Goal: Information Seeking & Learning: Learn about a topic

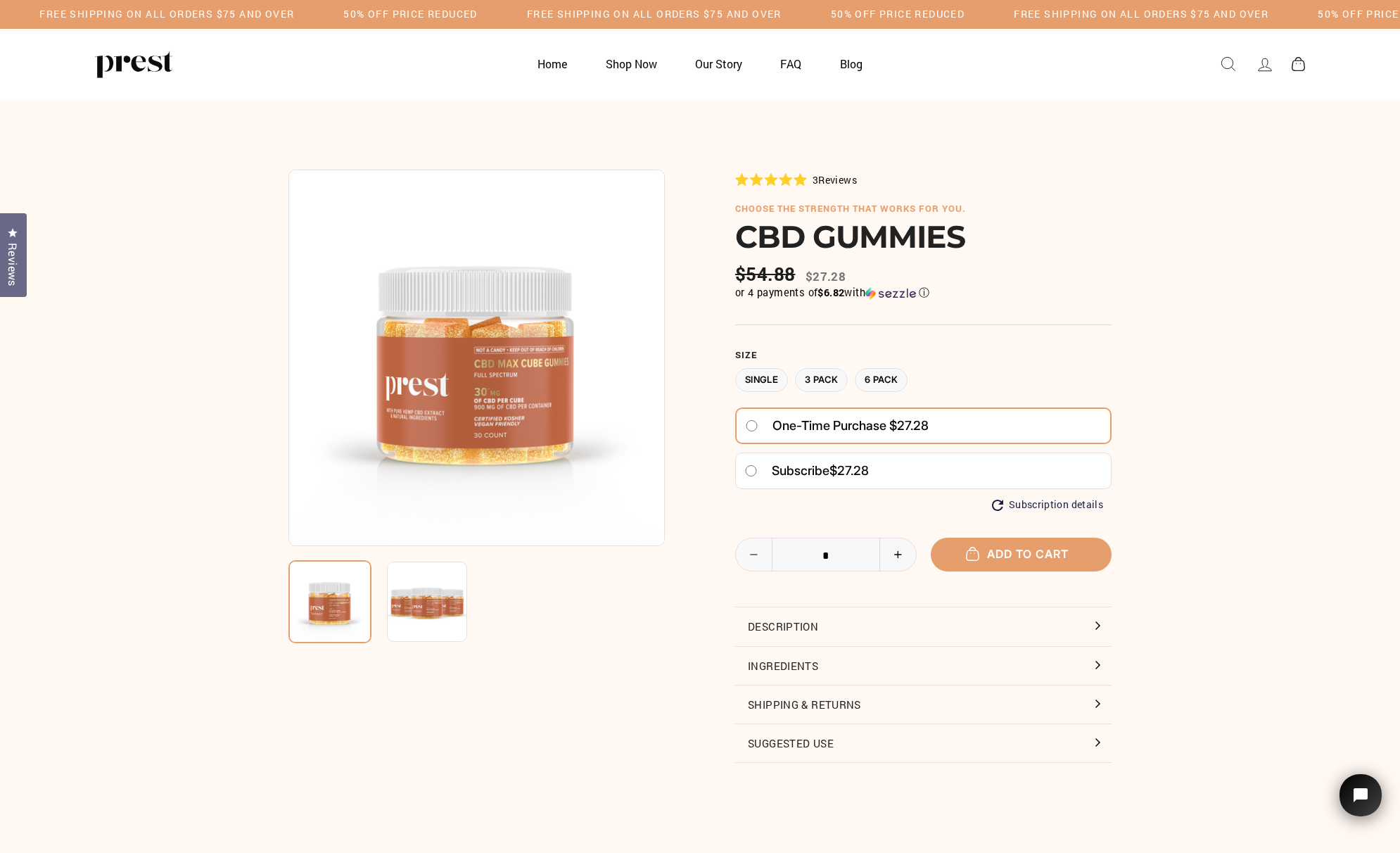
click at [1092, 658] on button "Ingredients" at bounding box center [923, 665] width 377 height 38
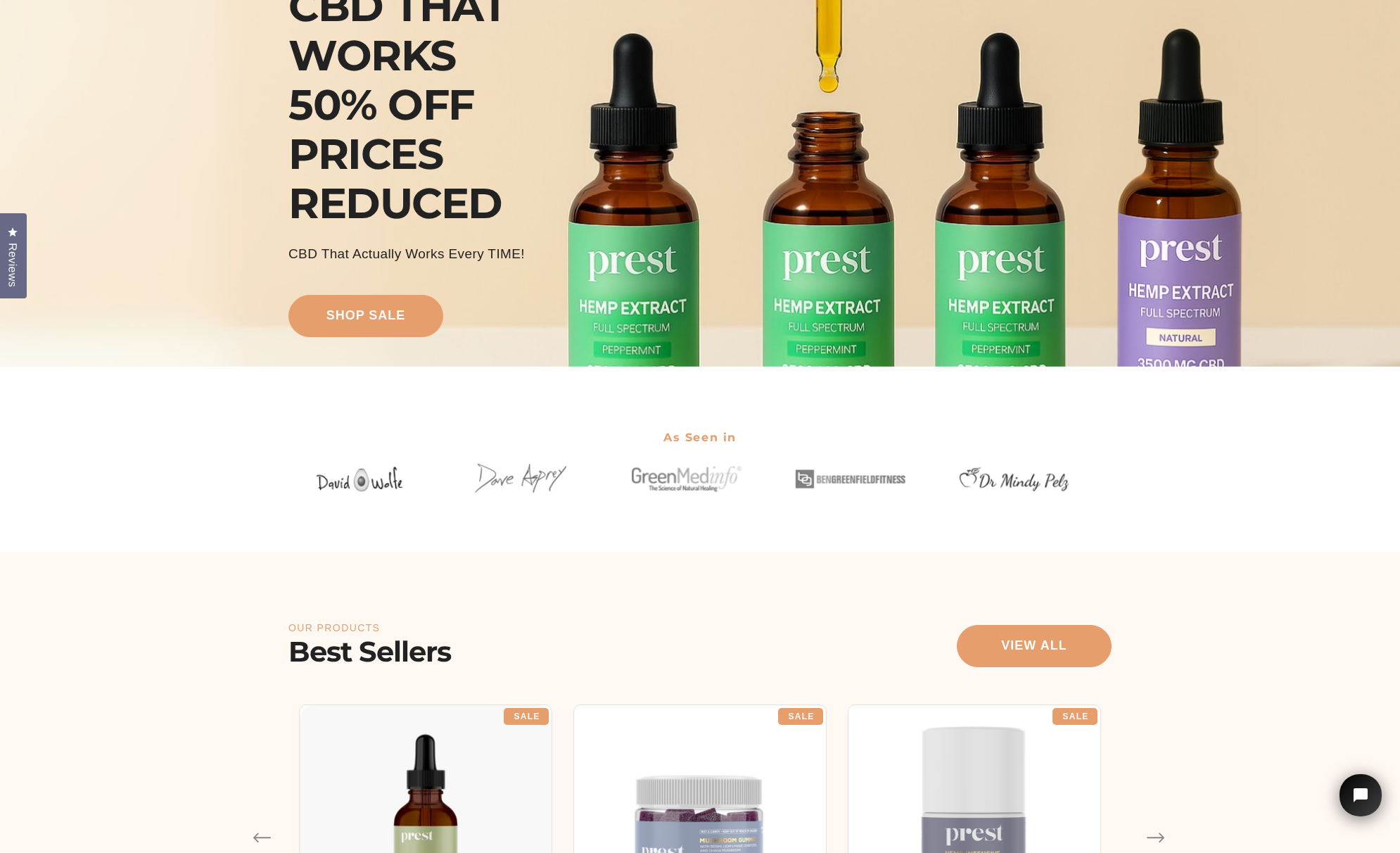
scroll to position [664, 0]
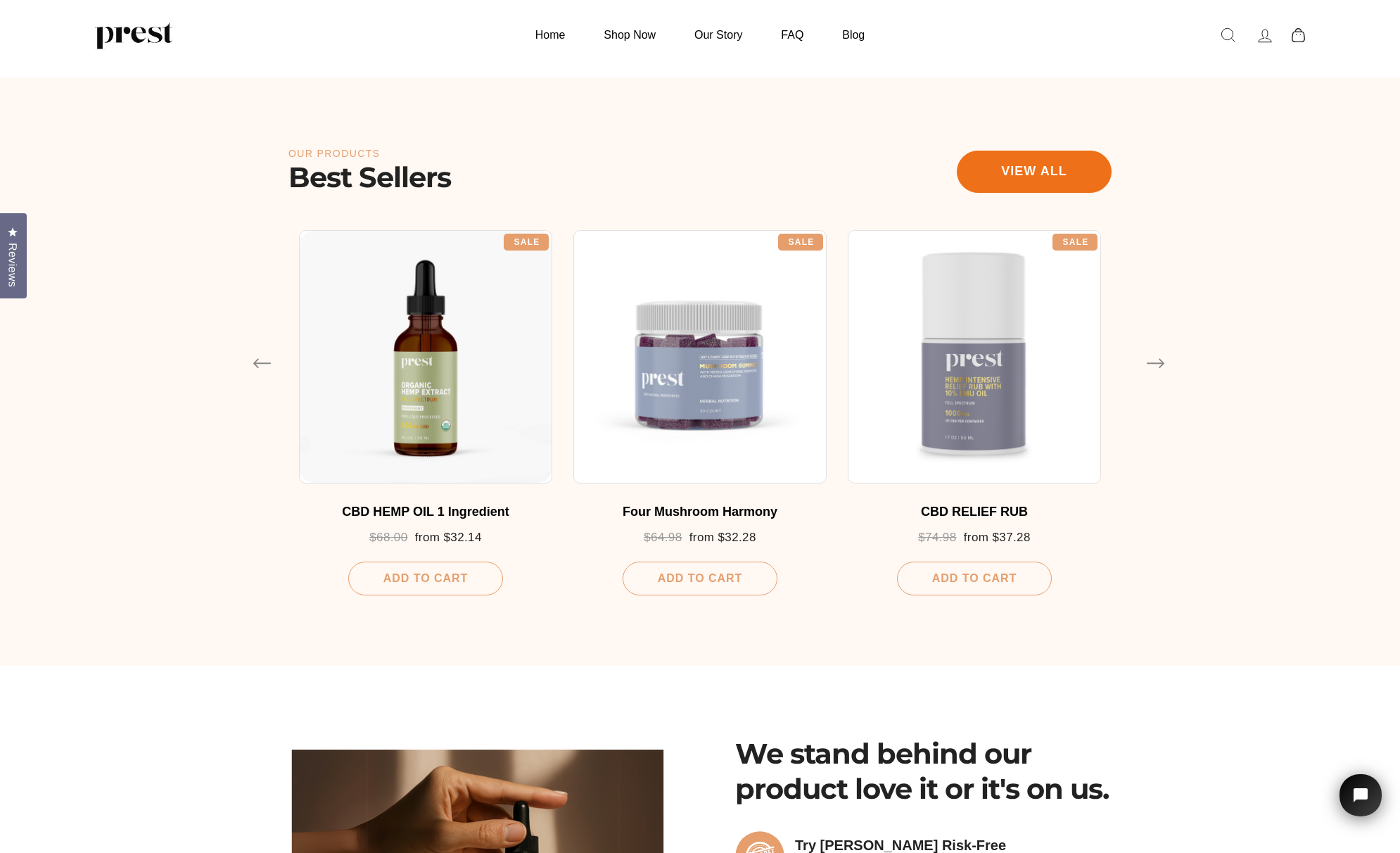
click at [1059, 167] on link "View all" at bounding box center [1034, 171] width 155 height 43
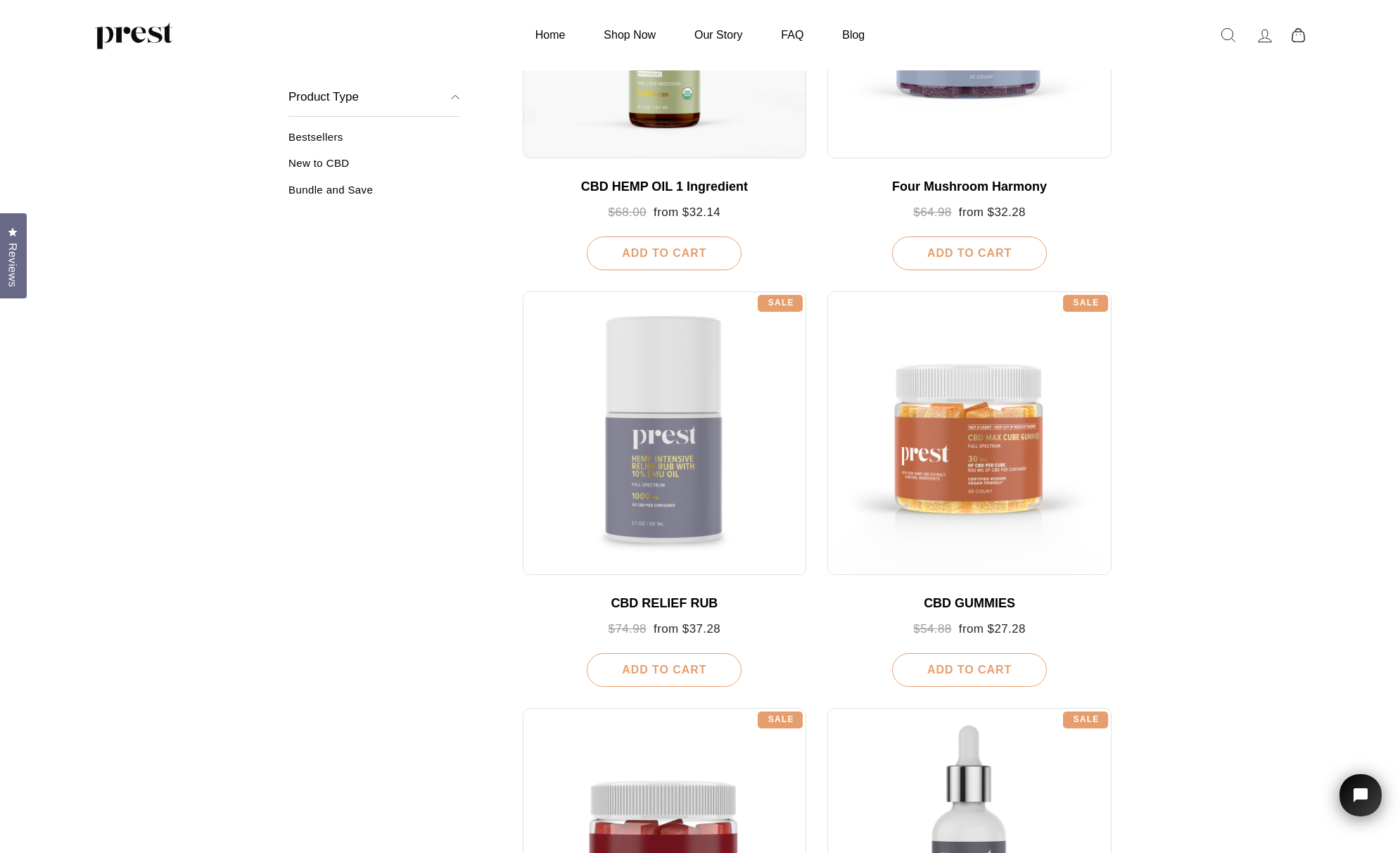
scroll to position [524, 0]
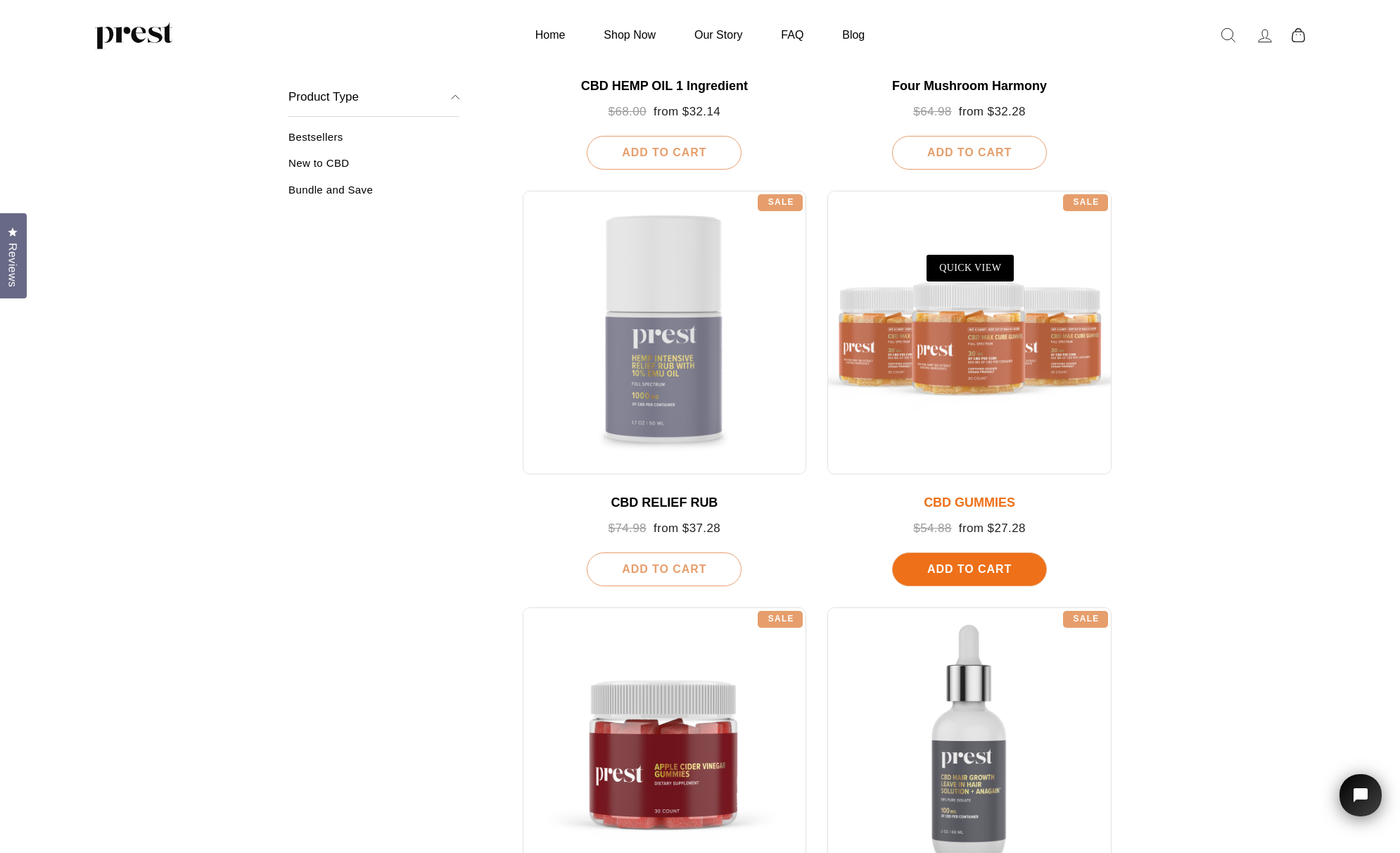
click at [975, 362] on div at bounding box center [970, 333] width 284 height 284
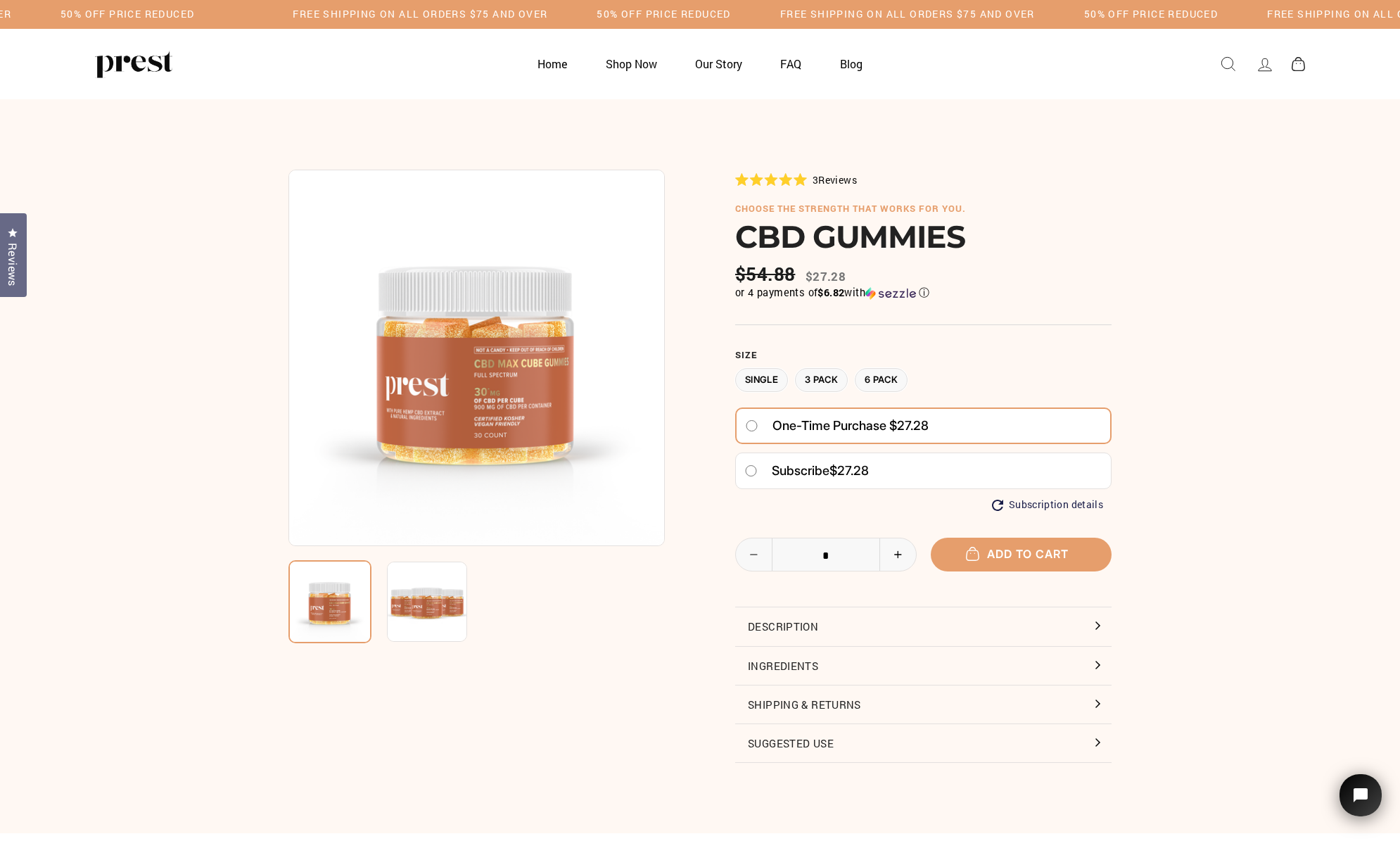
click at [440, 592] on img at bounding box center [427, 602] width 80 height 80
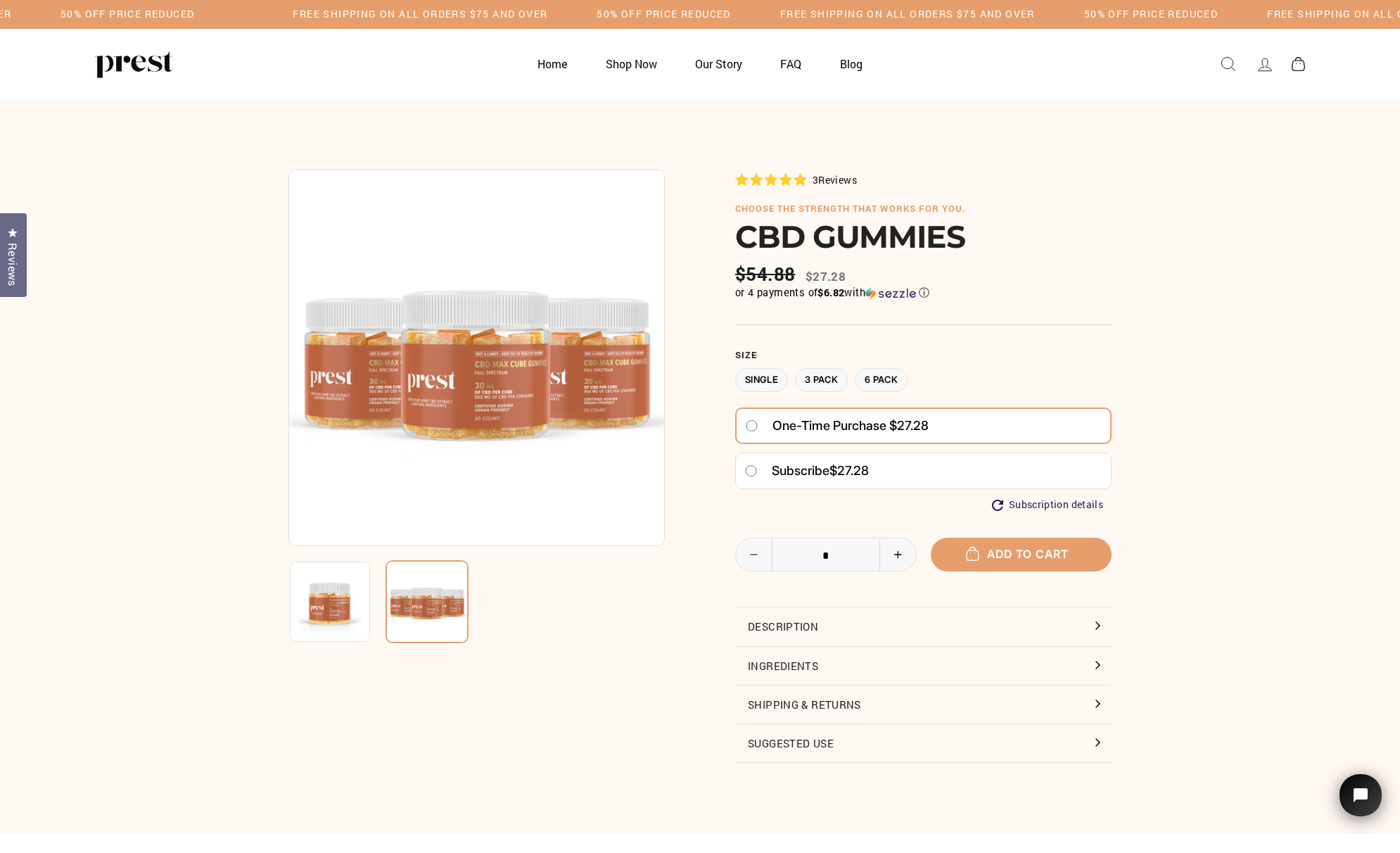
click at [498, 366] on img at bounding box center [476, 358] width 377 height 377
click at [990, 658] on button "Ingredients" at bounding box center [923, 665] width 377 height 38
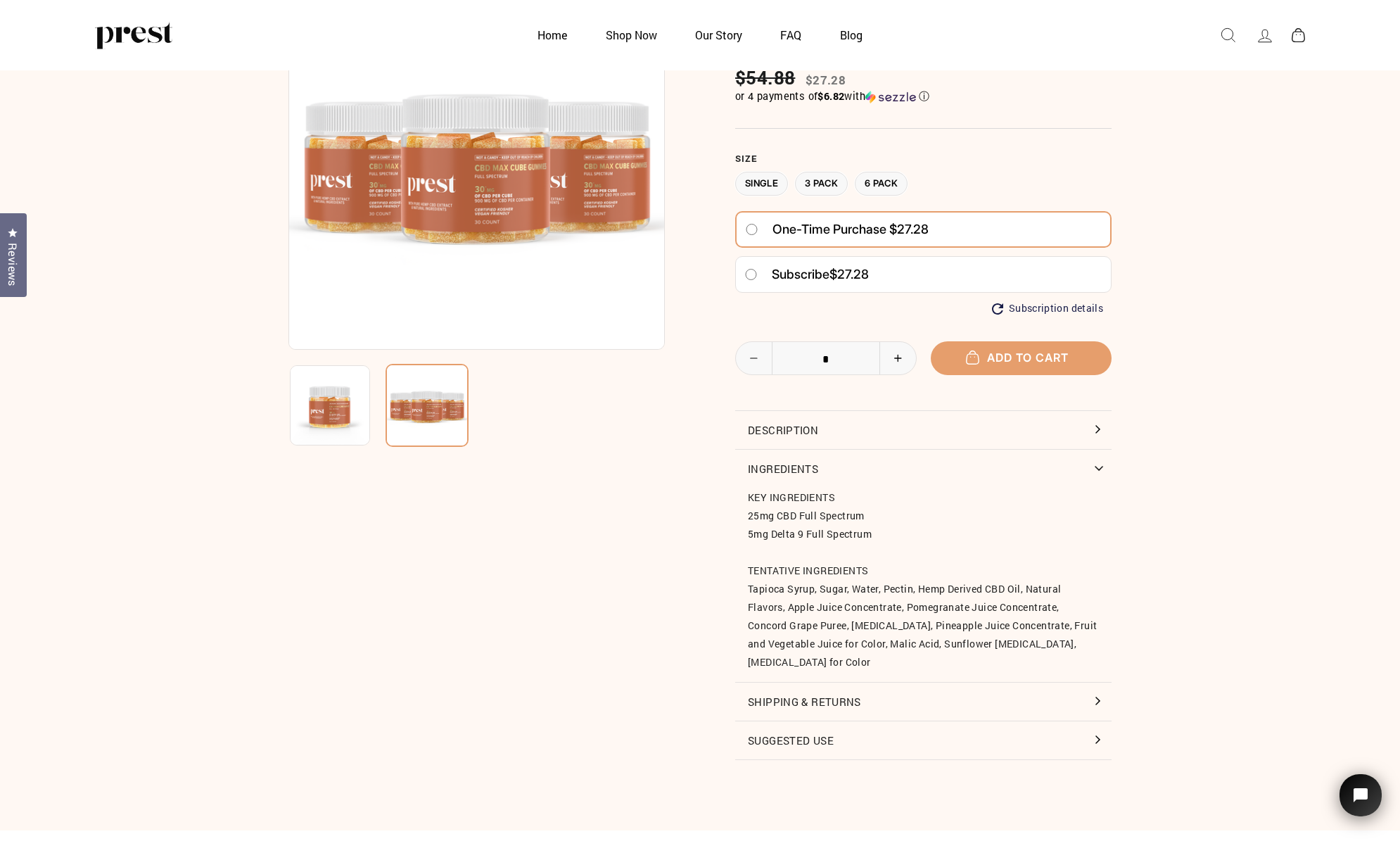
scroll to position [127, 0]
click at [816, 731] on button "Suggested Use" at bounding box center [923, 739] width 377 height 38
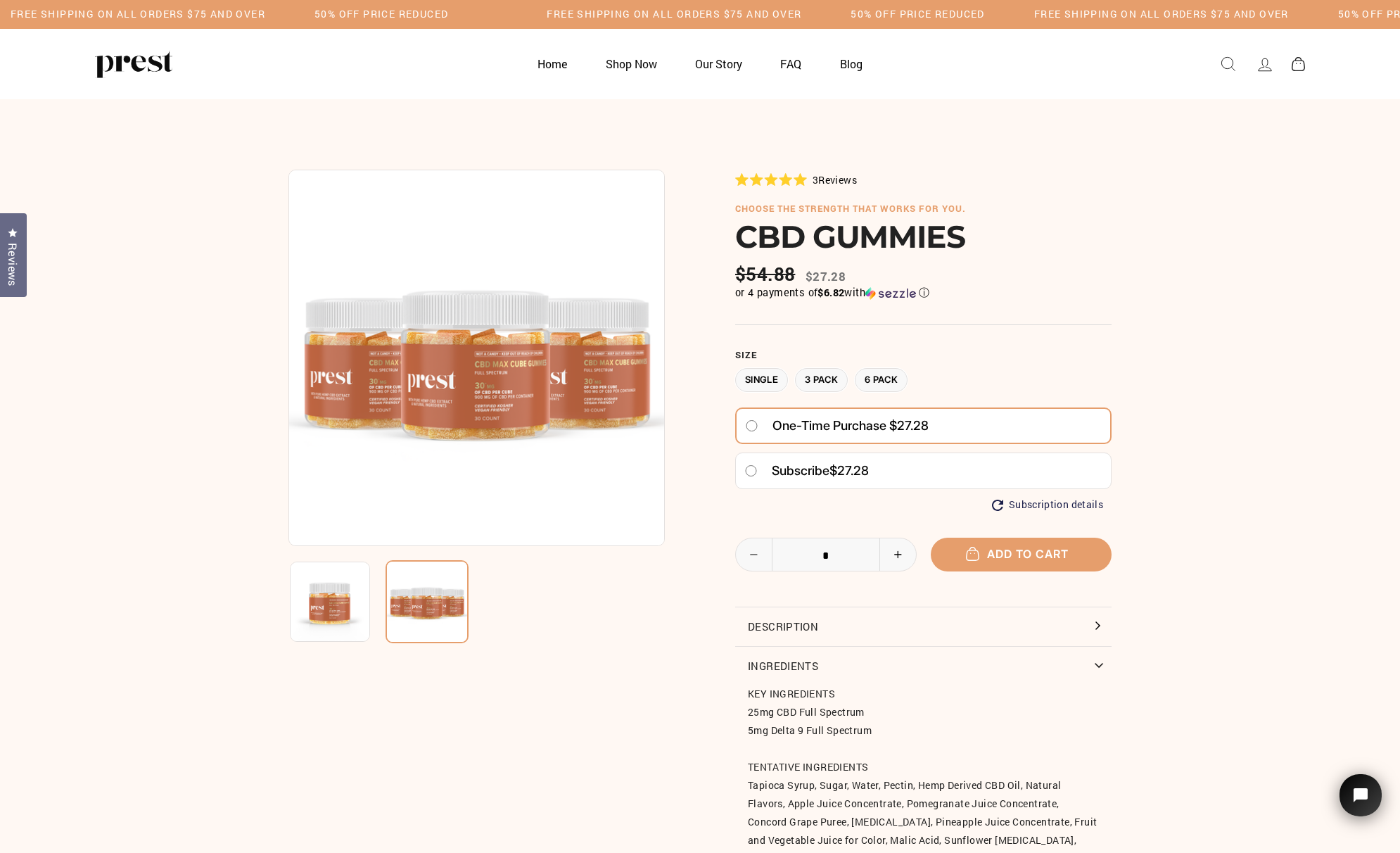
scroll to position [0, 0]
